Goal: Check status: Check status

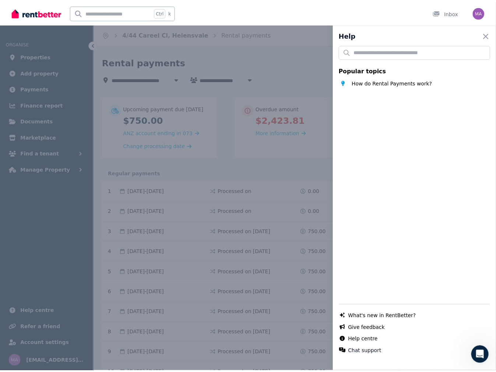
scroll to position [830, 0]
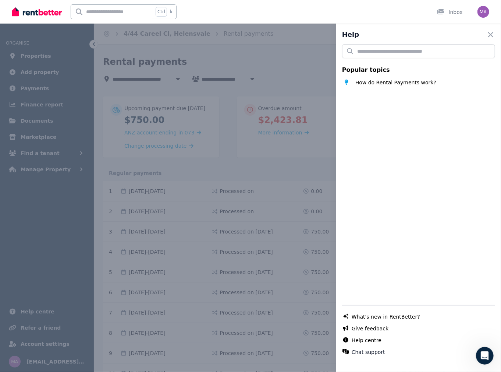
click at [32, 54] on div "Help Close panel Popular topics How do Rental Payments work? Chat with us live …" at bounding box center [250, 186] width 501 height 372
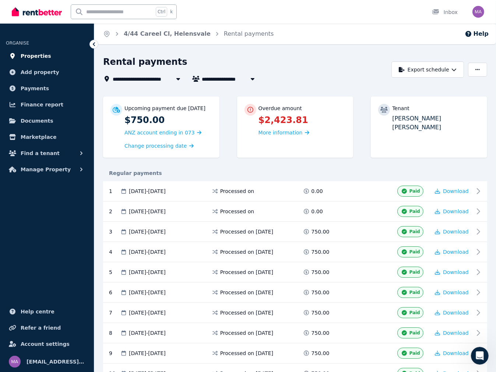
click at [41, 56] on span "Properties" at bounding box center [36, 56] width 31 height 9
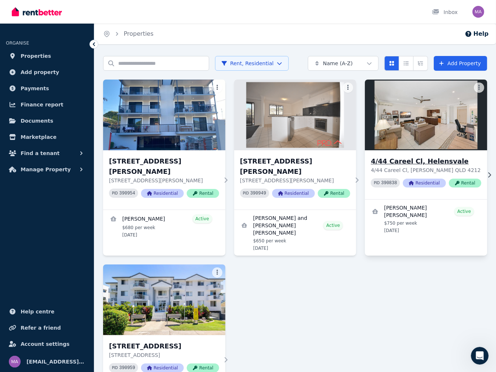
click at [409, 160] on h3 "4/44 Careel Cl, Helensvale" at bounding box center [426, 161] width 110 height 10
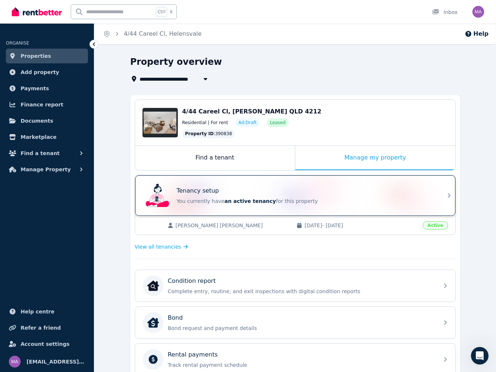
click at [417, 195] on div "Tenancy setup You currently have an active tenancy for this property" at bounding box center [306, 195] width 258 height 18
